Goal: Obtain resource: Obtain resource

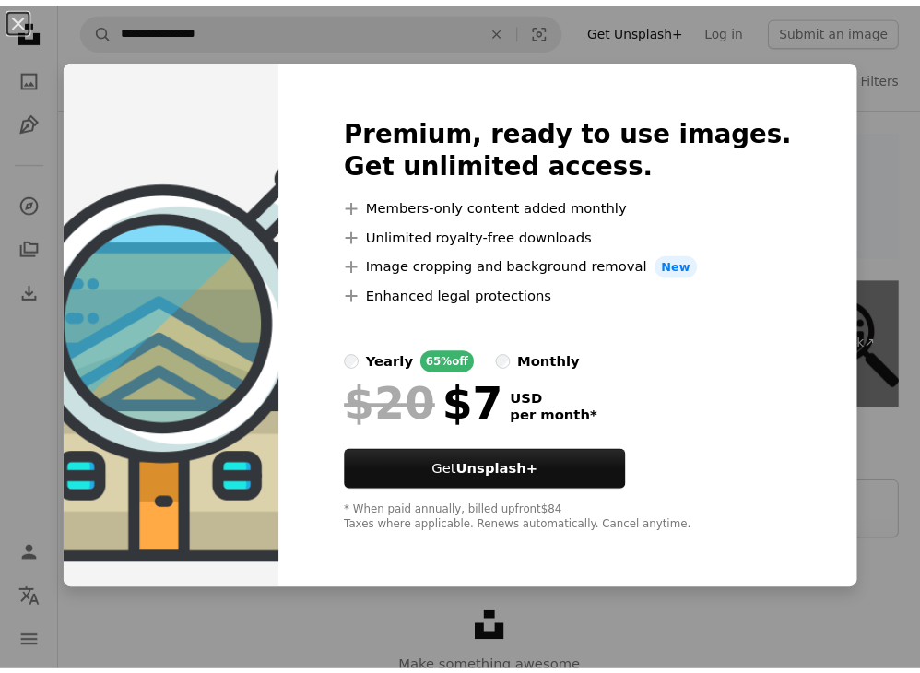
scroll to position [2812, 0]
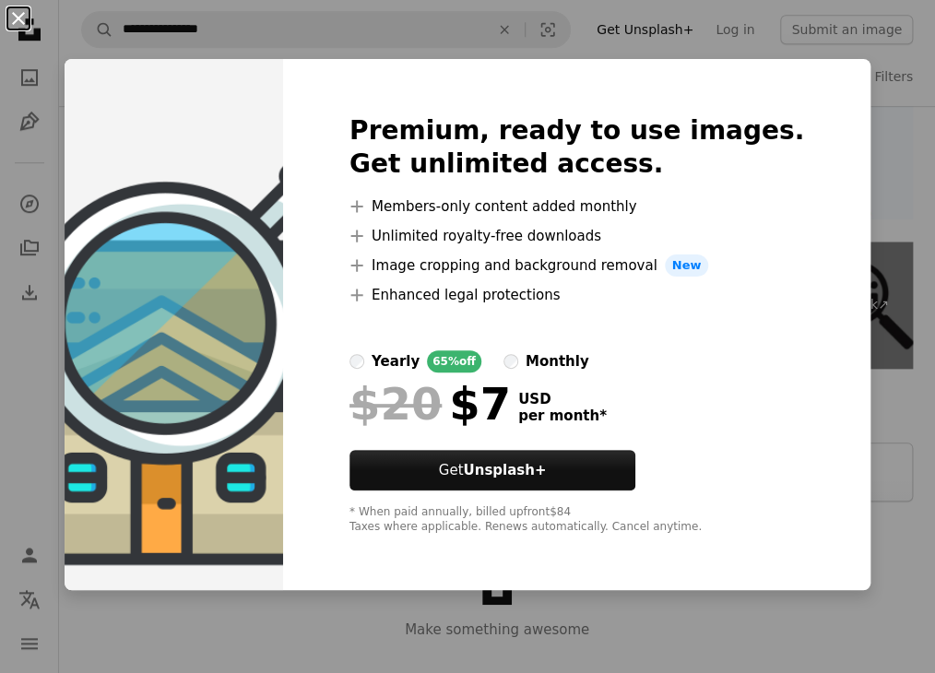
click at [21, 20] on button "An X shape" at bounding box center [18, 18] width 22 height 22
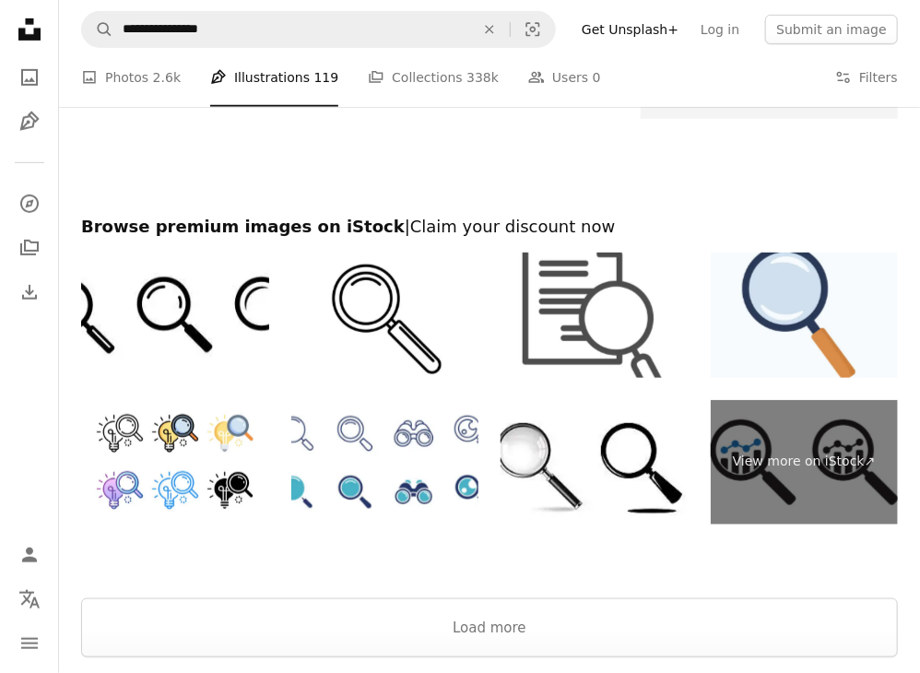
scroll to position [2596, 0]
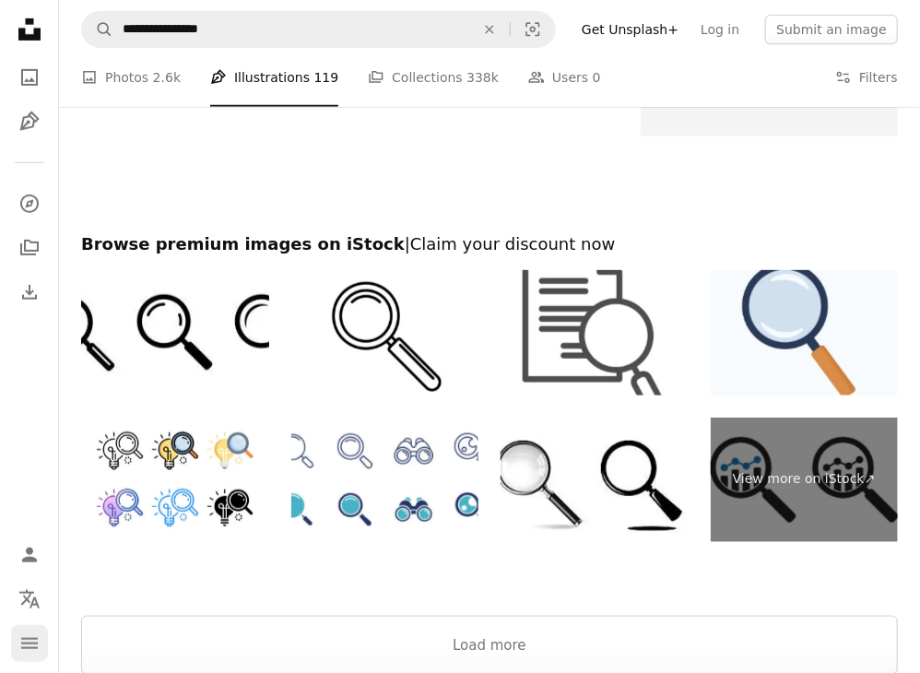
click at [27, 648] on icon "Menu" at bounding box center [29, 643] width 17 height 11
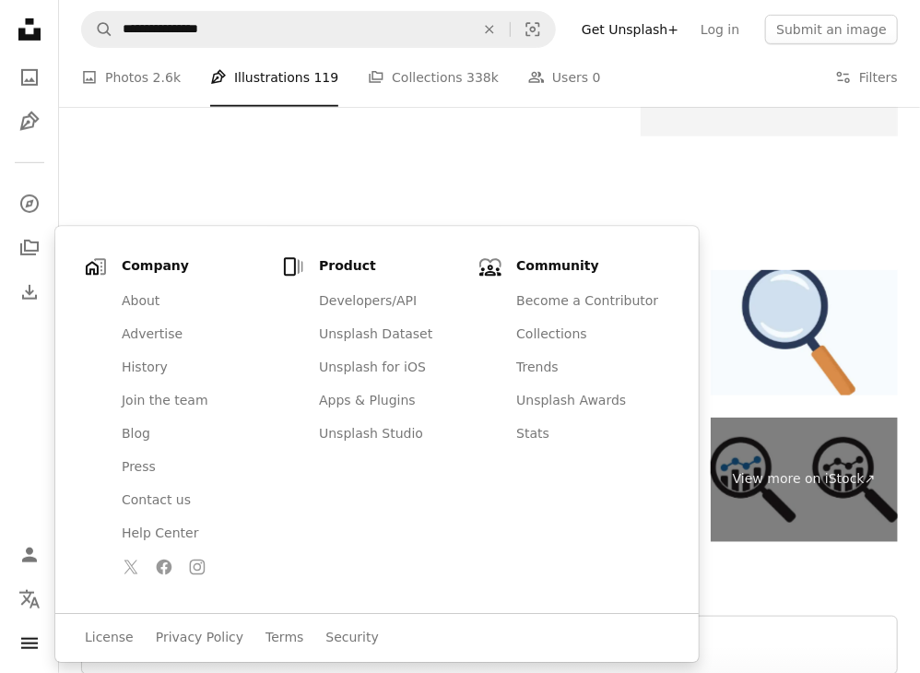
click at [258, 171] on div at bounding box center [489, 184] width 861 height 97
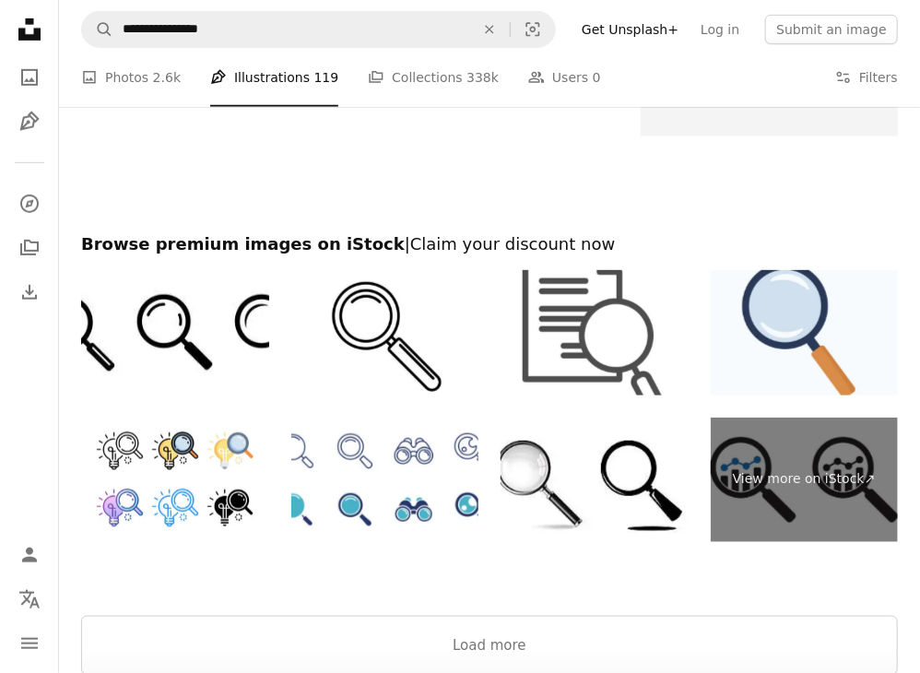
click at [34, 25] on icon "Unsplash logo Unsplash Home" at bounding box center [29, 29] width 37 height 37
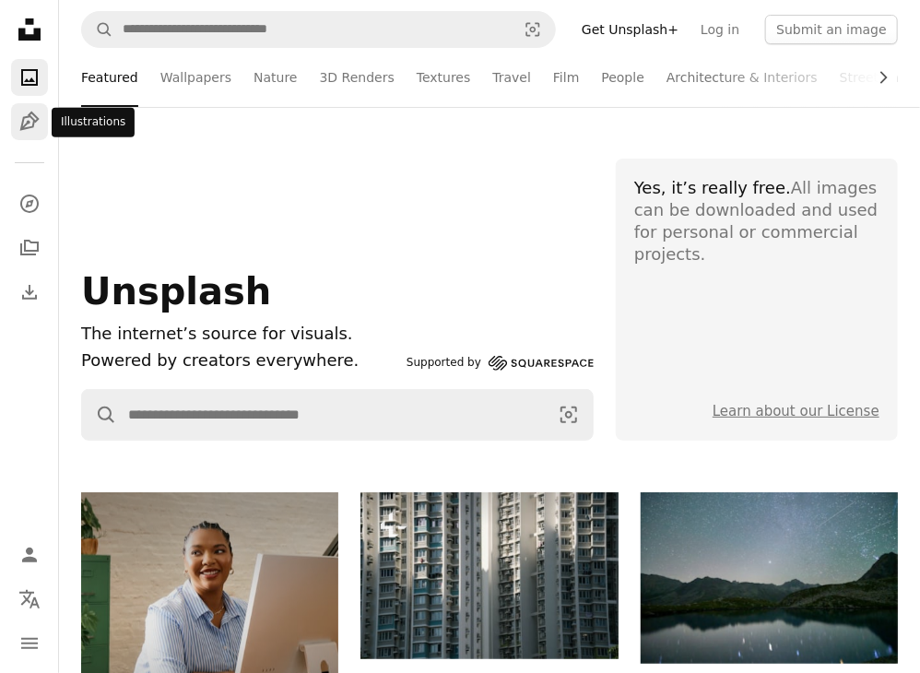
click at [36, 122] on icon "Illustrations" at bounding box center [28, 121] width 19 height 19
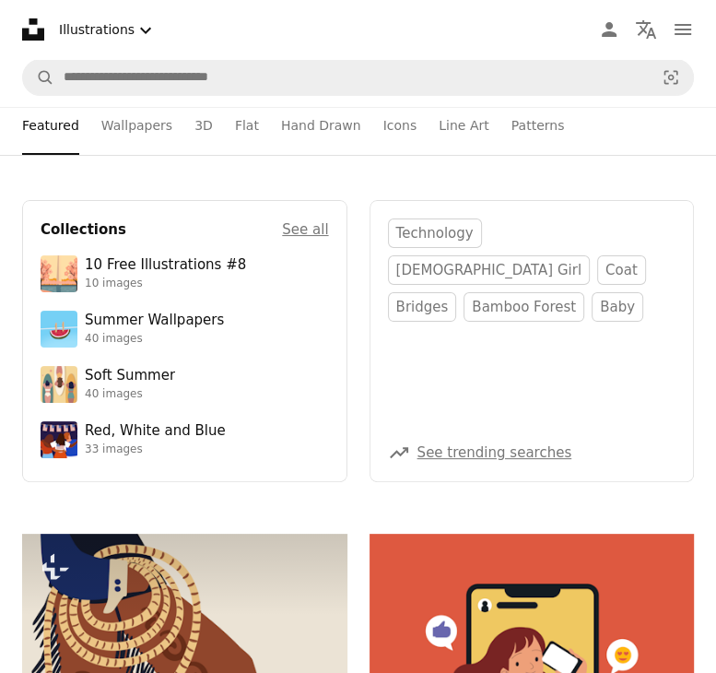
scroll to position [6, 0]
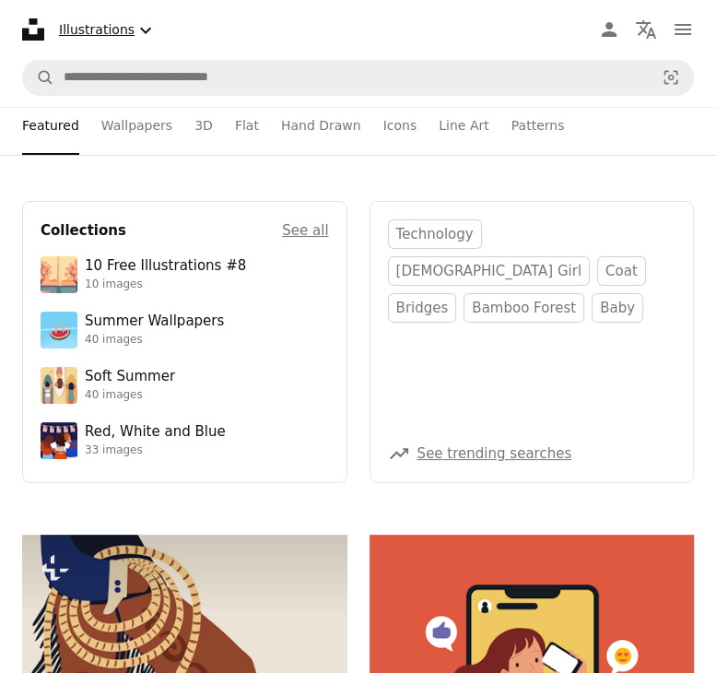
click at [135, 28] on icon "Chevron down" at bounding box center [146, 30] width 22 height 22
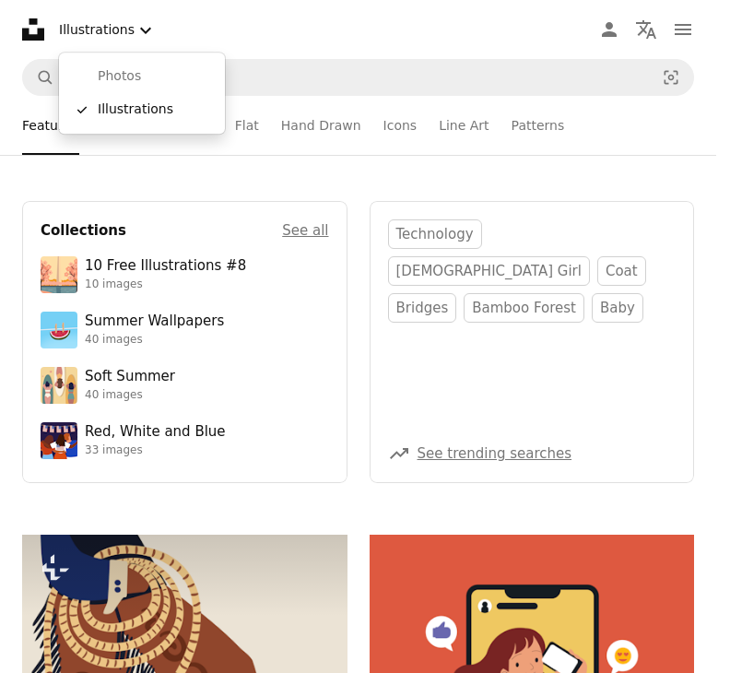
click at [371, 21] on body "Unsplash logo Unsplash Home A photo Pen Tool A compass A stack of folders Downl…" at bounding box center [358, 336] width 716 height 673
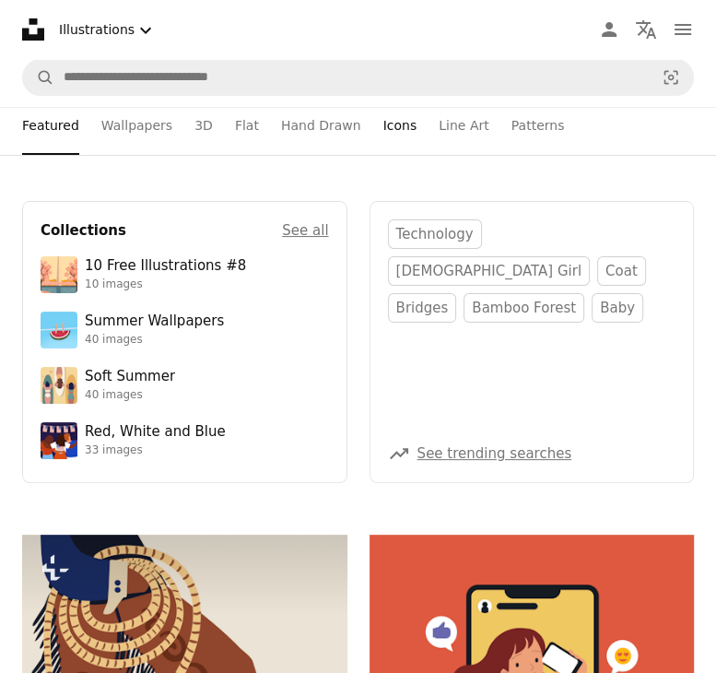
click at [383, 130] on link "Icons" at bounding box center [400, 125] width 34 height 59
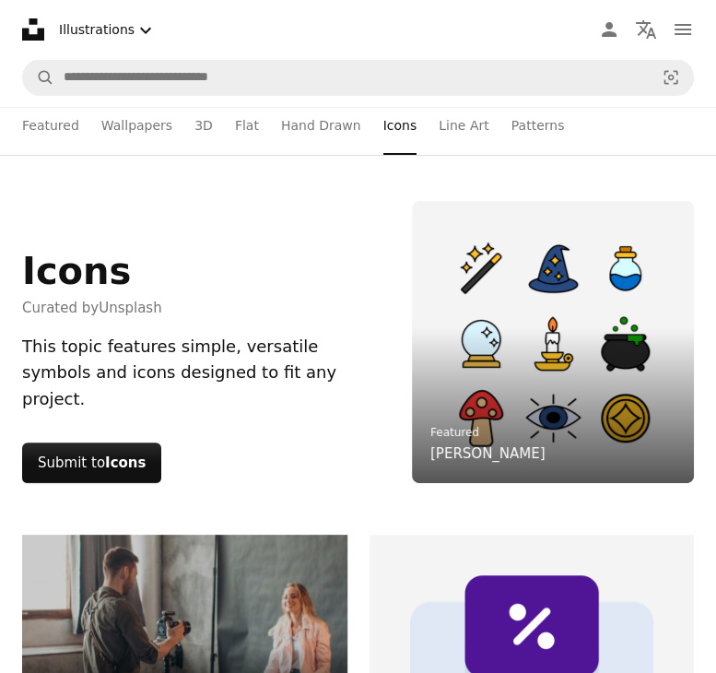
scroll to position [103, 0]
click at [105, 454] on strong "Icons" at bounding box center [125, 462] width 41 height 17
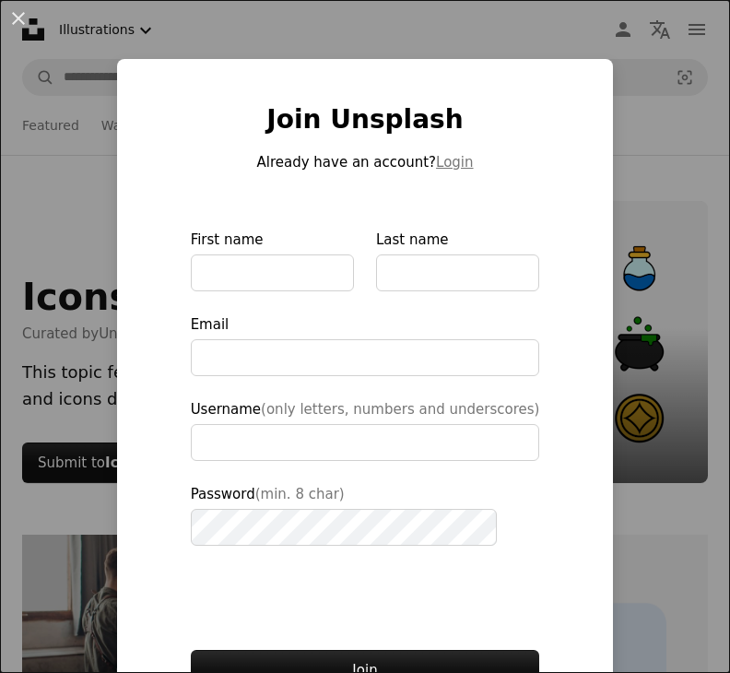
click at [630, 87] on div "An X shape Join Unsplash Already have an account? Login First name Last name Em…" at bounding box center [365, 336] width 730 height 673
